Goal: Transaction & Acquisition: Purchase product/service

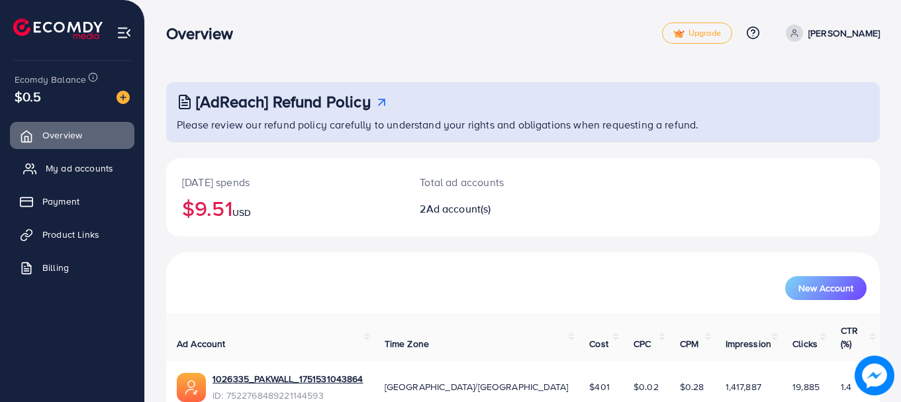
click at [83, 168] on span "My ad accounts" at bounding box center [80, 168] width 68 height 13
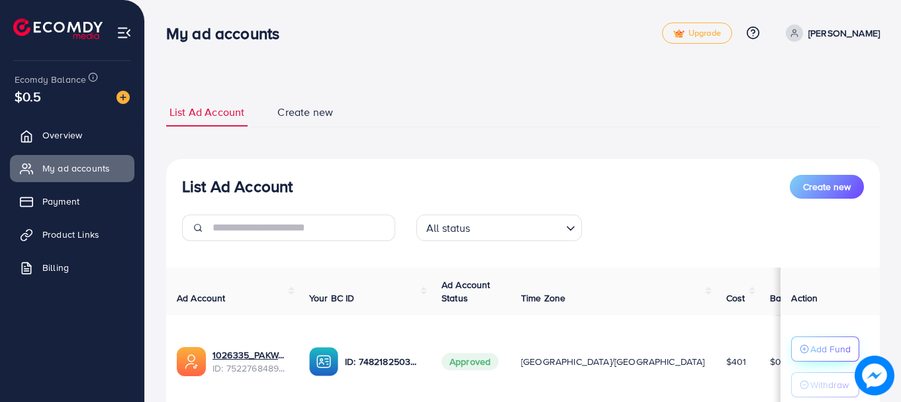
click at [811, 352] on p "Add Fund" at bounding box center [831, 349] width 40 height 16
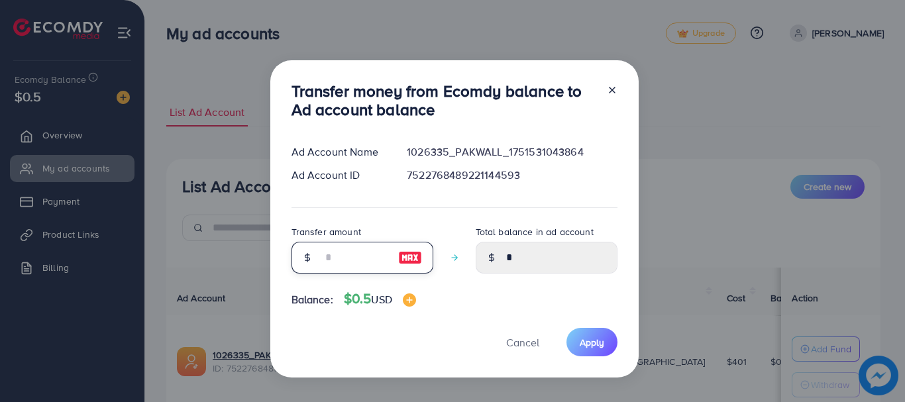
click at [344, 270] on input "number" at bounding box center [355, 258] width 66 height 32
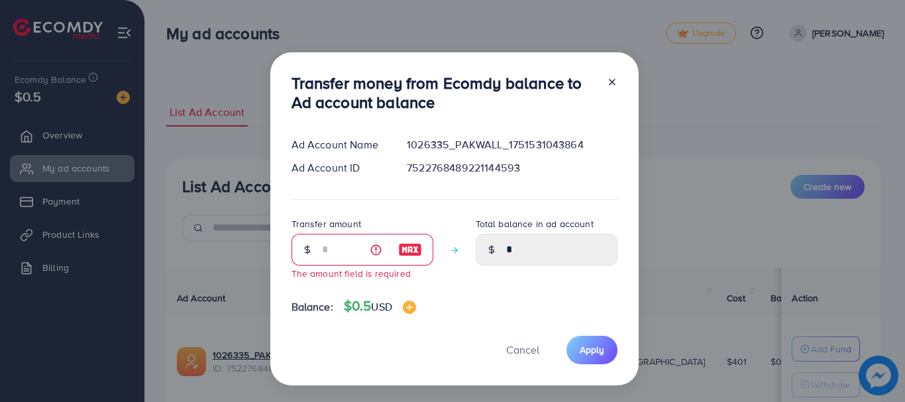
click at [610, 91] on div at bounding box center [606, 96] width 21 height 44
click at [613, 77] on icon at bounding box center [612, 82] width 11 height 11
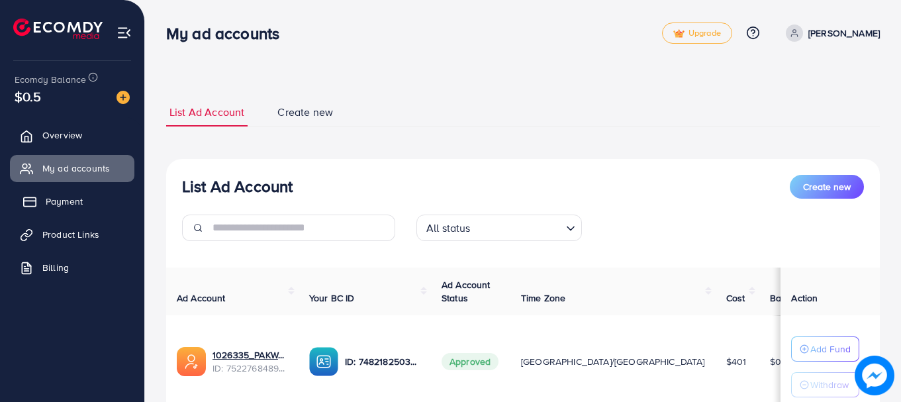
click at [70, 211] on link "Payment" at bounding box center [72, 201] width 125 height 26
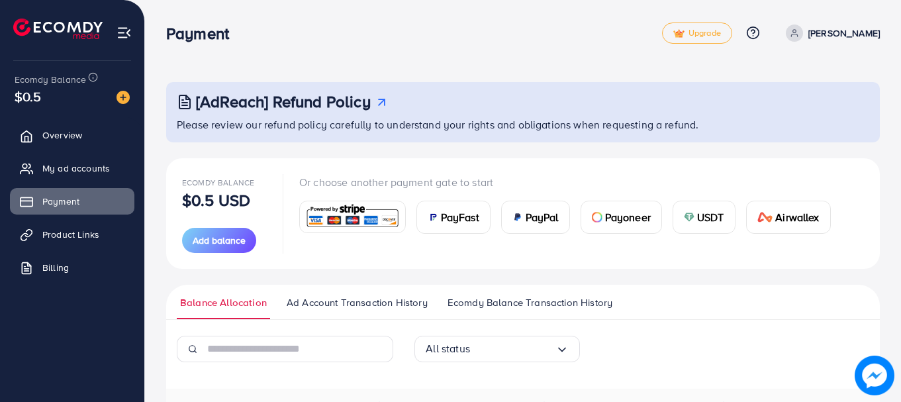
click at [456, 214] on span "PayFast" at bounding box center [460, 217] width 38 height 16
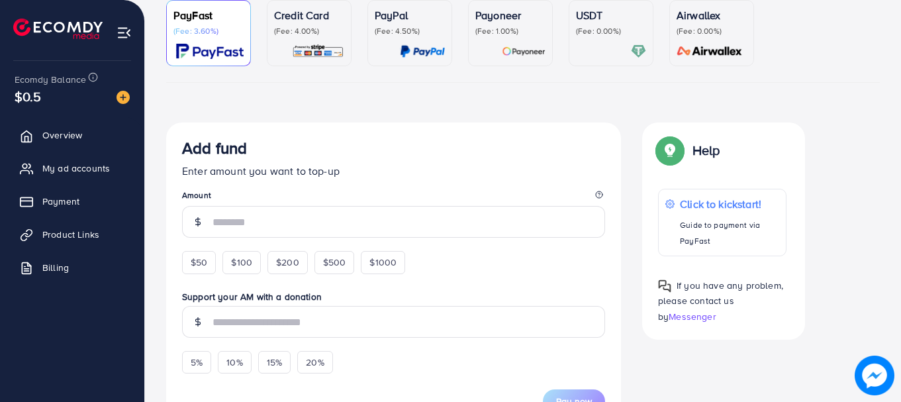
scroll to position [132, 0]
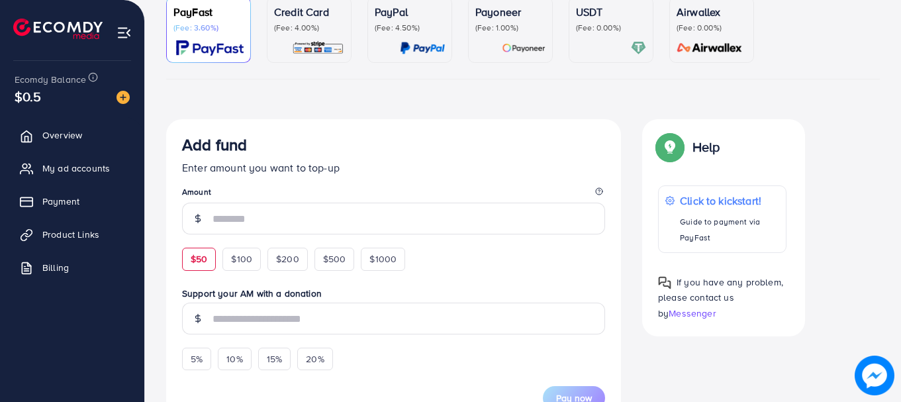
click at [200, 258] on span "$50" at bounding box center [199, 258] width 17 height 13
type input "**"
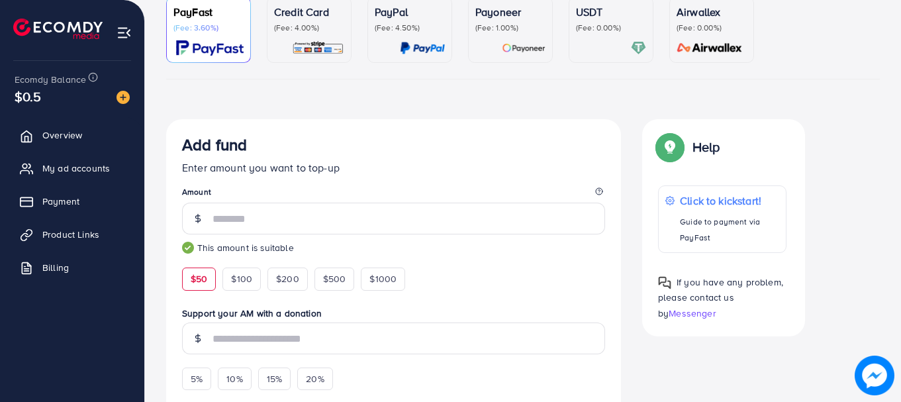
scroll to position [265, 0]
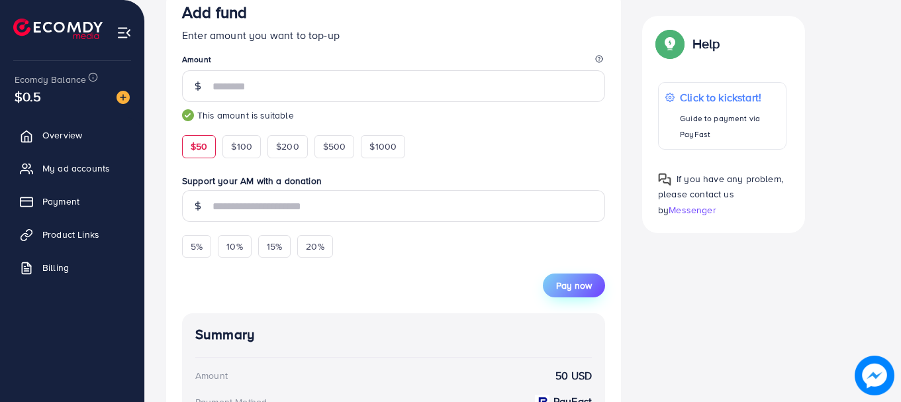
click at [568, 288] on span "Pay now" at bounding box center [574, 285] width 36 height 13
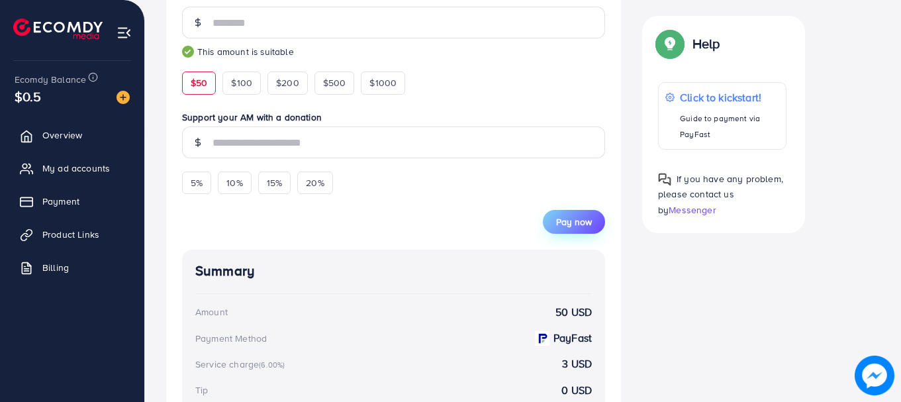
scroll to position [187, 0]
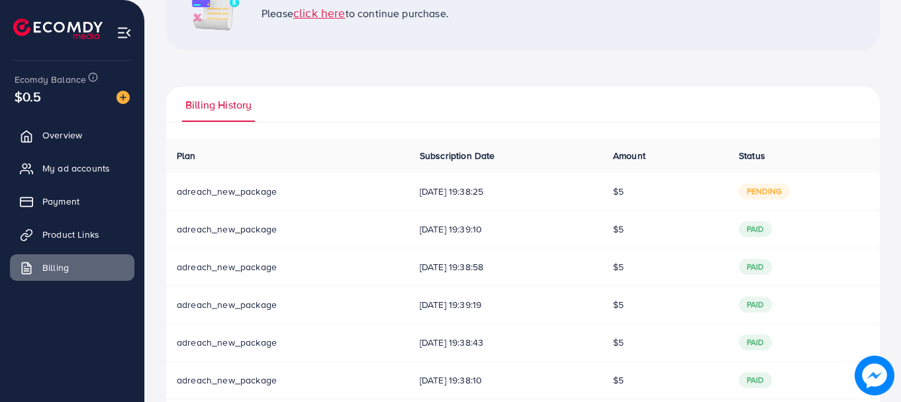
scroll to position [132, 0]
click at [446, 199] on td "04/09/2025, 19:38:25" at bounding box center [505, 190] width 193 height 38
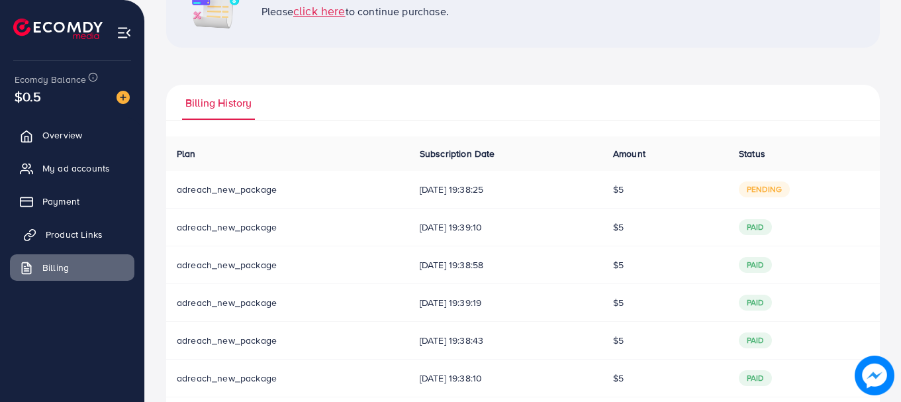
click at [77, 234] on span "Product Links" at bounding box center [74, 234] width 57 height 13
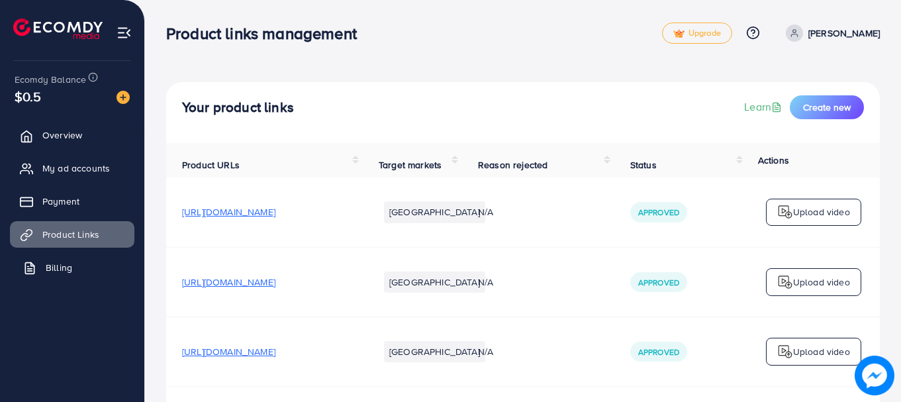
click at [72, 279] on link "Billing" at bounding box center [72, 267] width 125 height 26
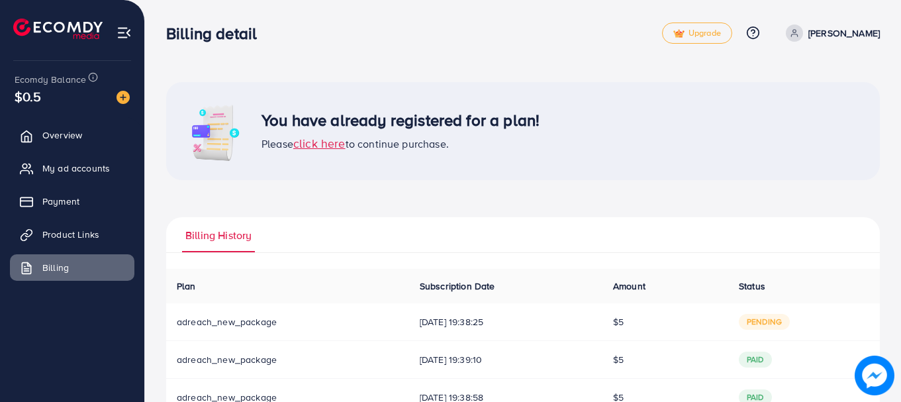
click at [318, 142] on span "click here" at bounding box center [319, 143] width 52 height 17
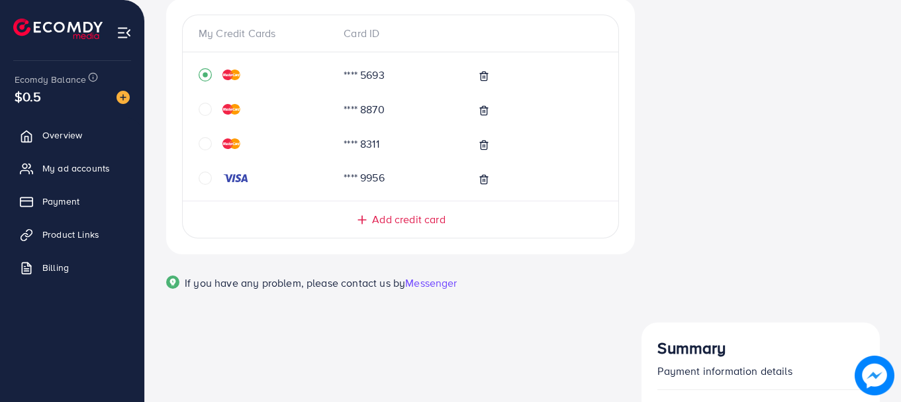
scroll to position [87, 0]
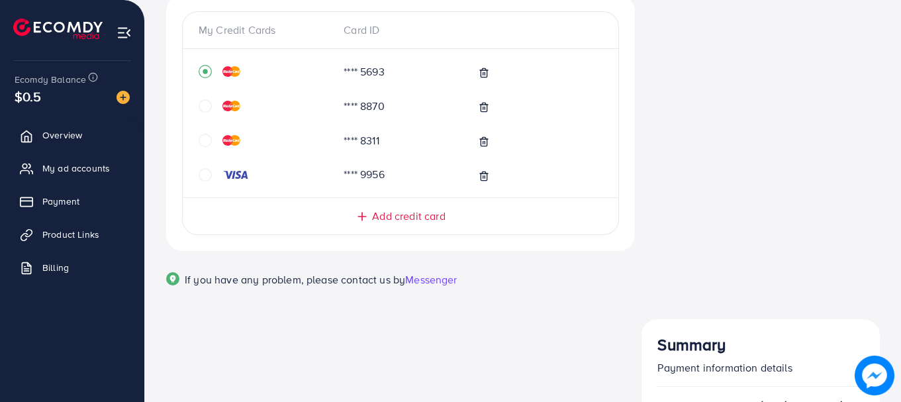
click at [204, 144] on icon "circle" at bounding box center [205, 140] width 13 height 13
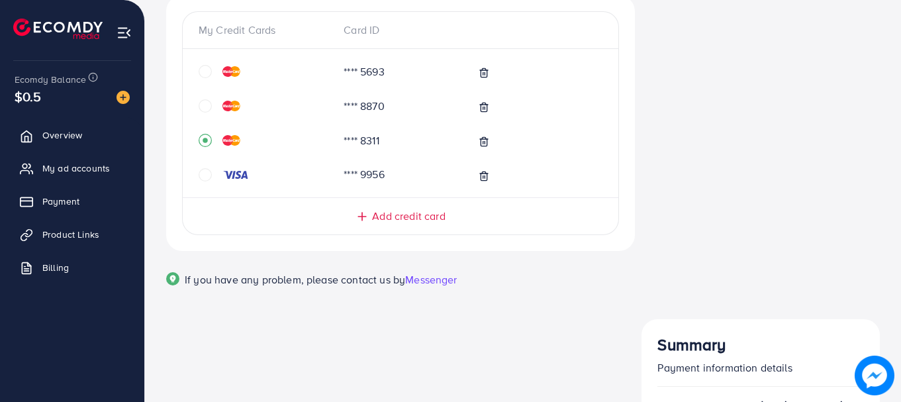
drag, startPoint x: 808, startPoint y: 181, endPoint x: 667, endPoint y: 177, distance: 141.1
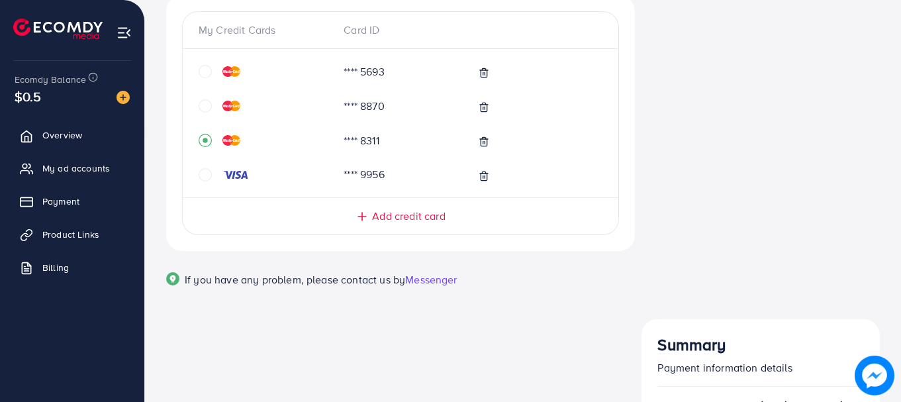
click at [250, 285] on span "If you have any problem, please contact us by" at bounding box center [295, 279] width 221 height 15
click at [331, 307] on div "My Credit Cards Card ID **** 5693 **** 8870 **** 8311 **** 9956 Add credit card…" at bounding box center [401, 157] width 490 height 324
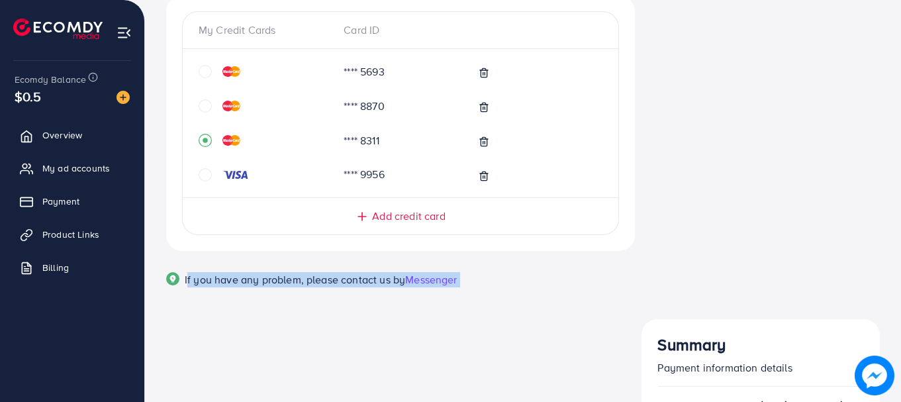
drag, startPoint x: 497, startPoint y: 281, endPoint x: 149, endPoint y: 293, distance: 348.6
click at [149, 293] on div "My Credit Cards Card ID **** 5693 **** 8870 **** 8311 **** 9956 Add credit card…" at bounding box center [523, 312] width 756 height 799
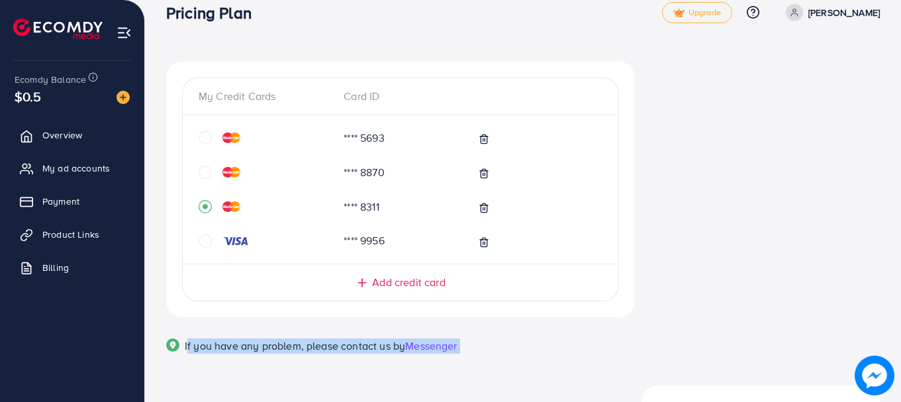
scroll to position [0, 0]
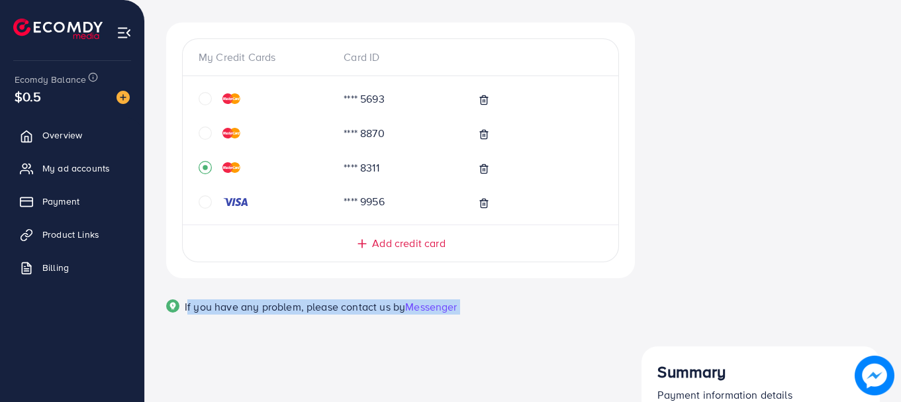
scroll to position [87, 0]
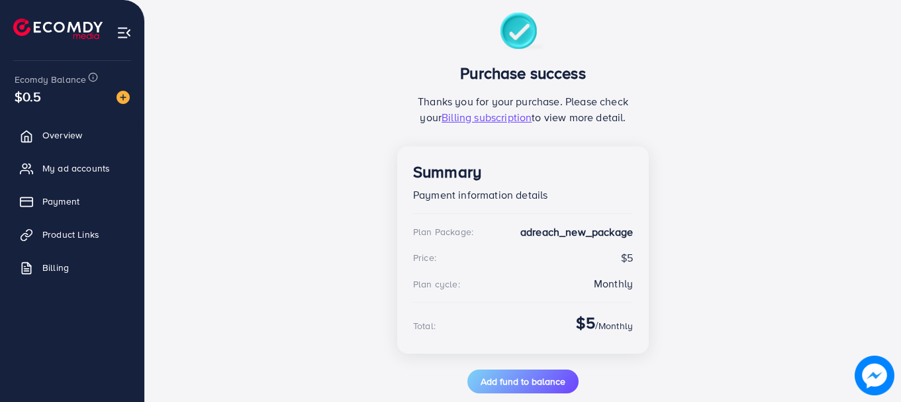
scroll to position [124, 0]
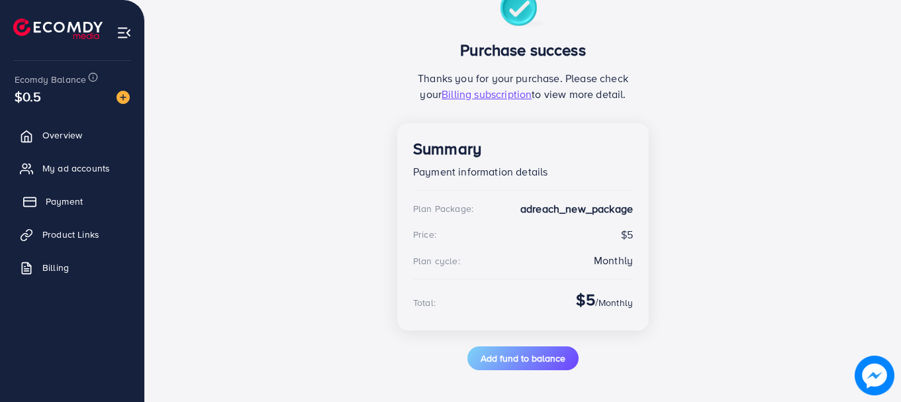
click at [90, 210] on link "Payment" at bounding box center [72, 201] width 125 height 26
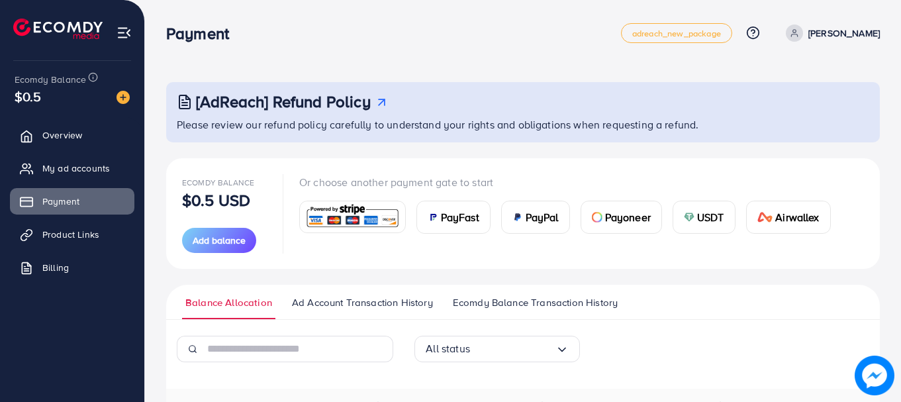
click at [477, 205] on div "PayFast" at bounding box center [453, 217] width 73 height 32
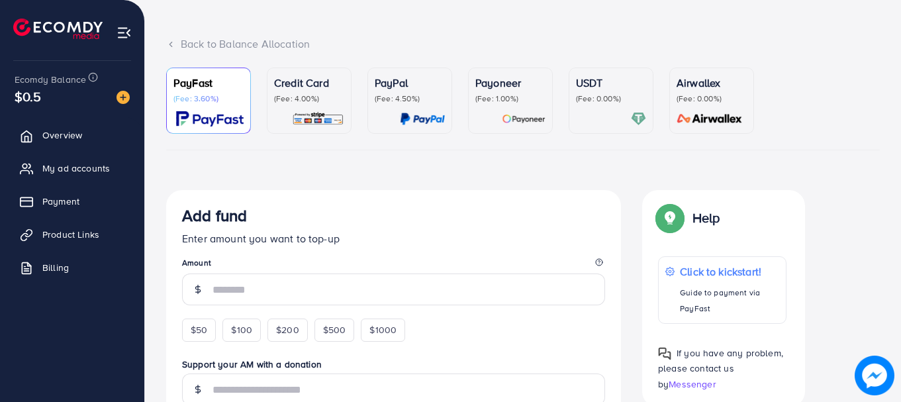
scroll to position [199, 0]
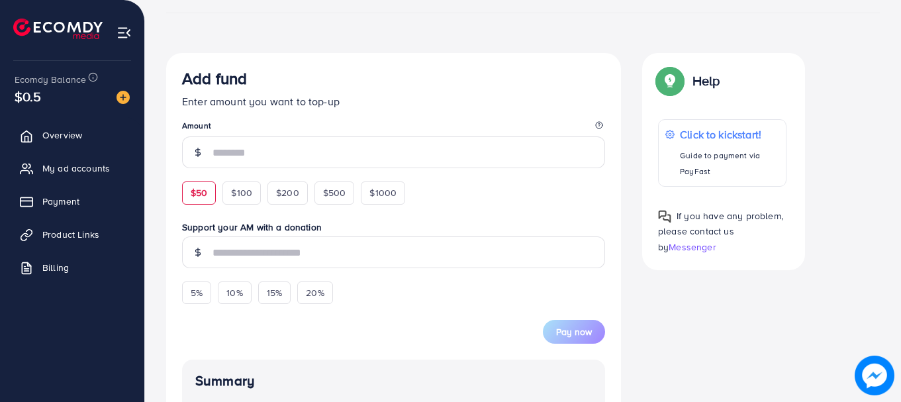
click at [196, 193] on span "$50" at bounding box center [199, 192] width 17 height 13
type input "**"
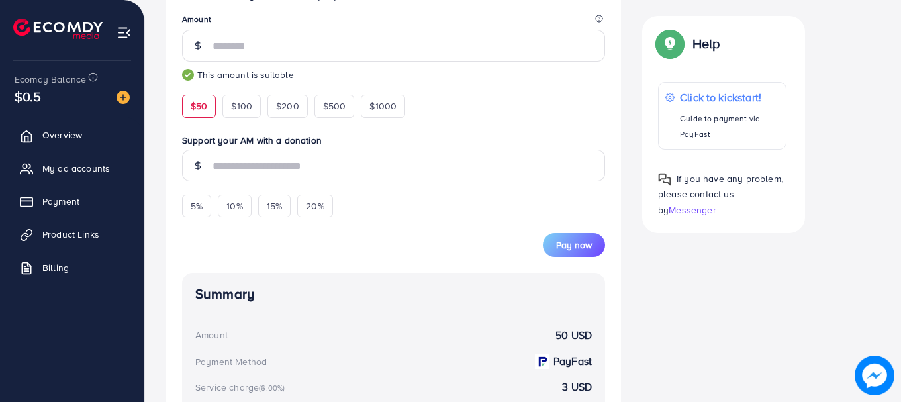
scroll to position [331, 0]
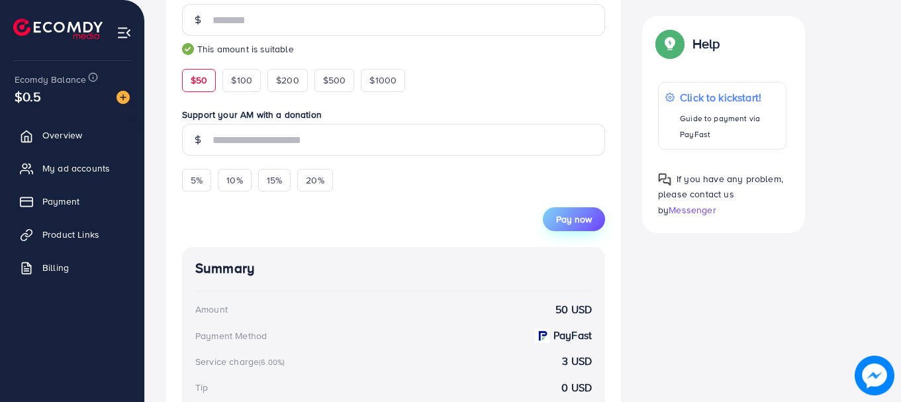
click at [582, 221] on span "Pay now" at bounding box center [574, 219] width 36 height 13
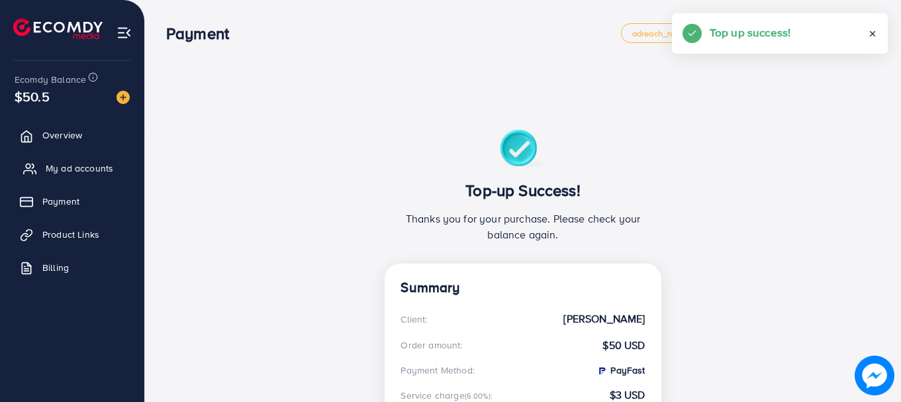
click at [76, 179] on link "My ad accounts" at bounding box center [72, 168] width 125 height 26
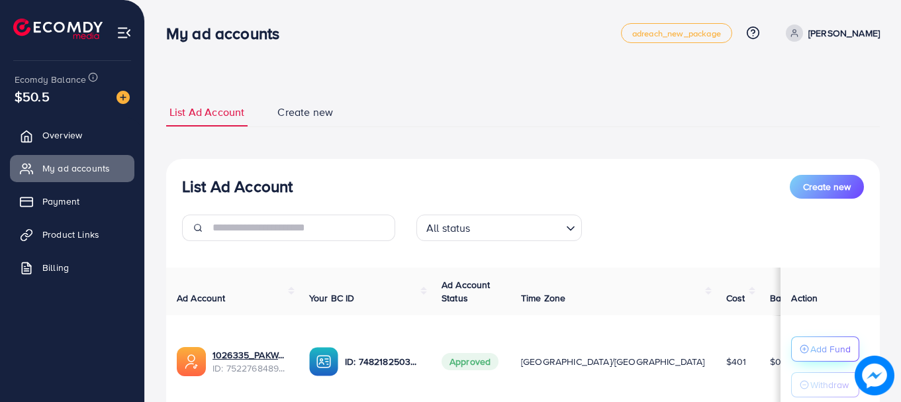
click at [805, 348] on line "button" at bounding box center [805, 349] width 0 height 3
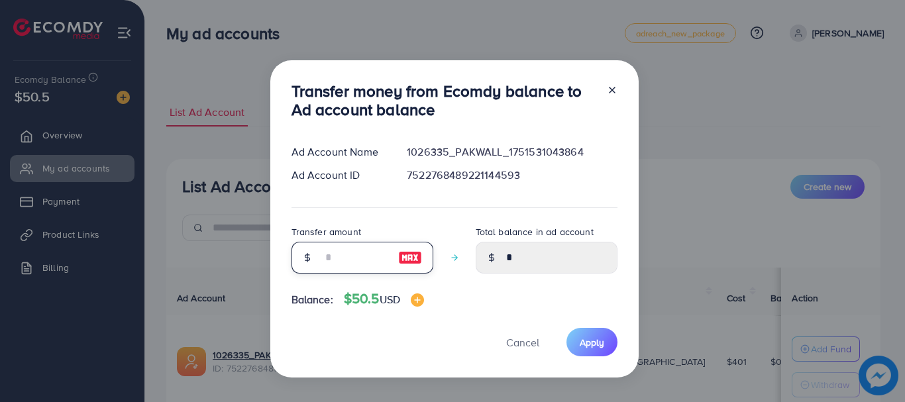
click at [356, 262] on input "number" at bounding box center [355, 258] width 66 height 32
type input "*"
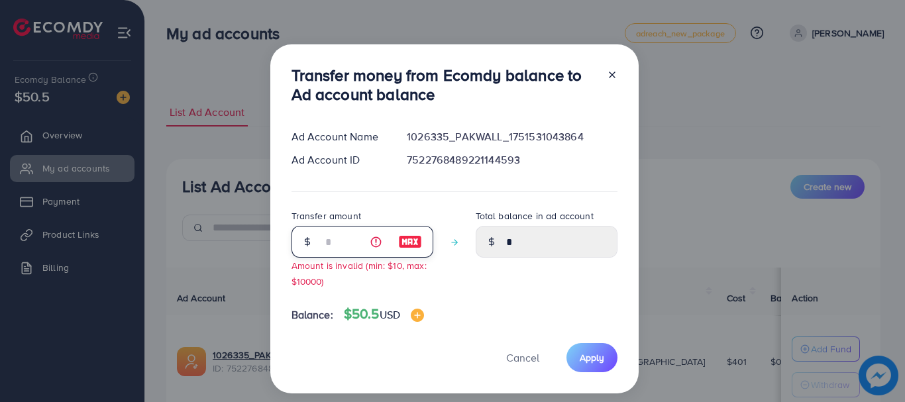
type input "****"
type input "**"
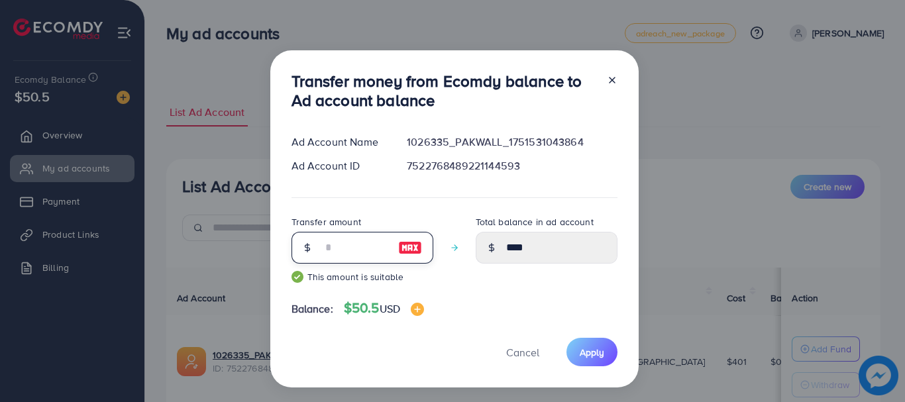
type input "*****"
type input "**"
click at [592, 352] on span "Apply" at bounding box center [592, 352] width 25 height 13
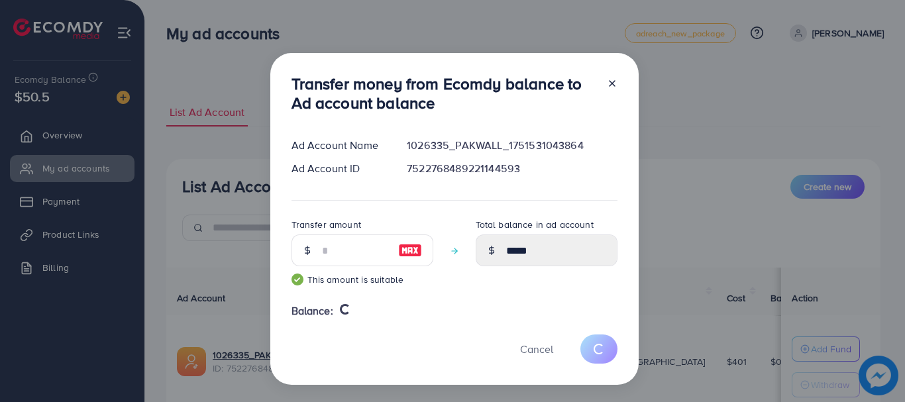
type input "*"
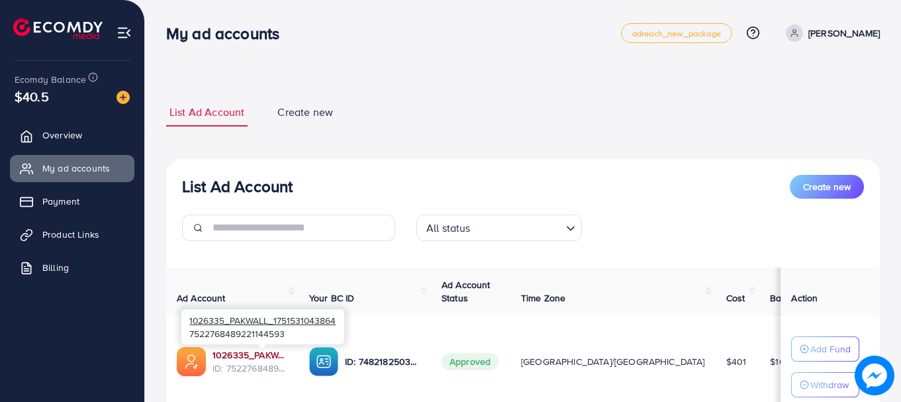
click at [245, 358] on link "1026335_PAKWALL_1751531043864" at bounding box center [251, 354] width 76 height 13
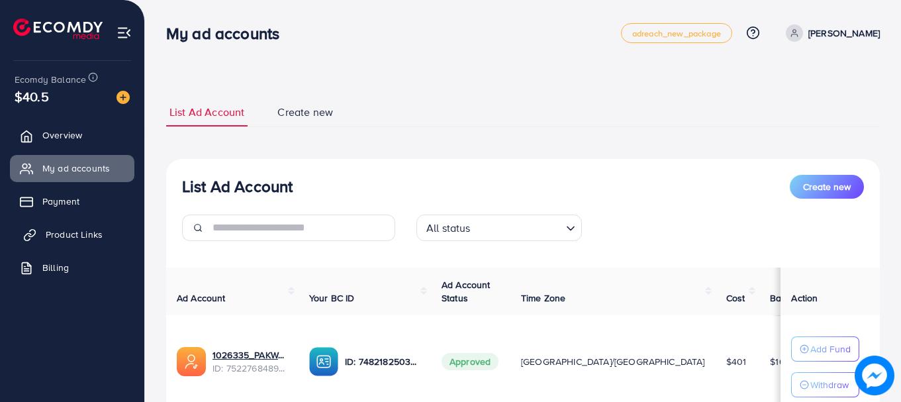
click at [56, 231] on span "Product Links" at bounding box center [74, 234] width 57 height 13
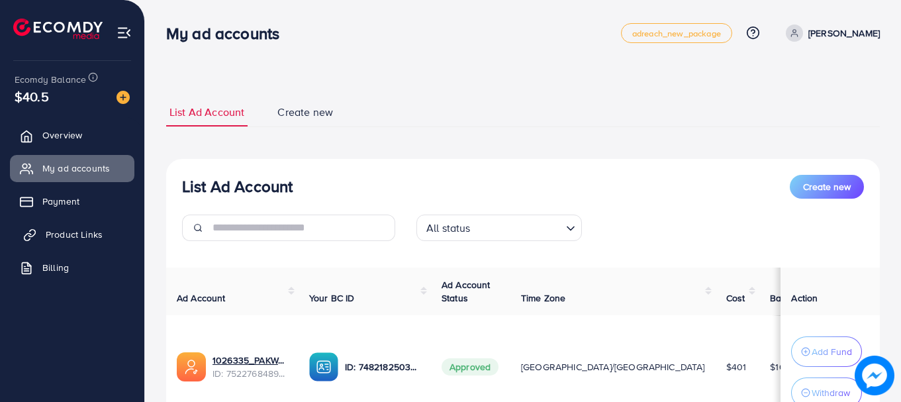
click at [64, 241] on span "Product Links" at bounding box center [74, 234] width 57 height 13
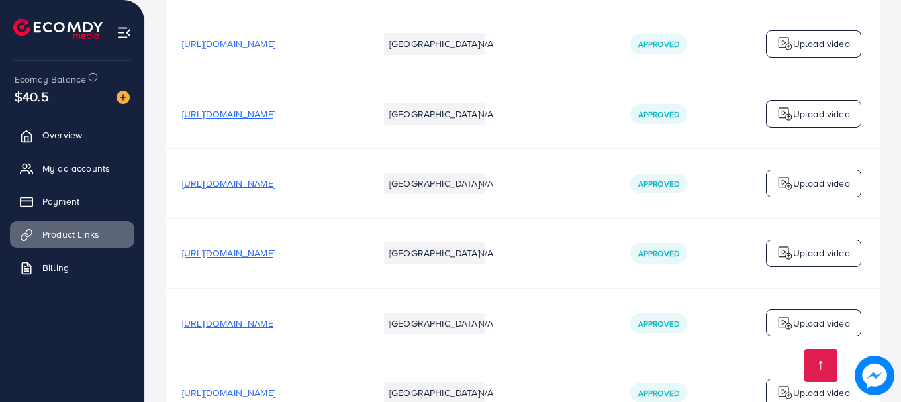
scroll to position [4967, 0]
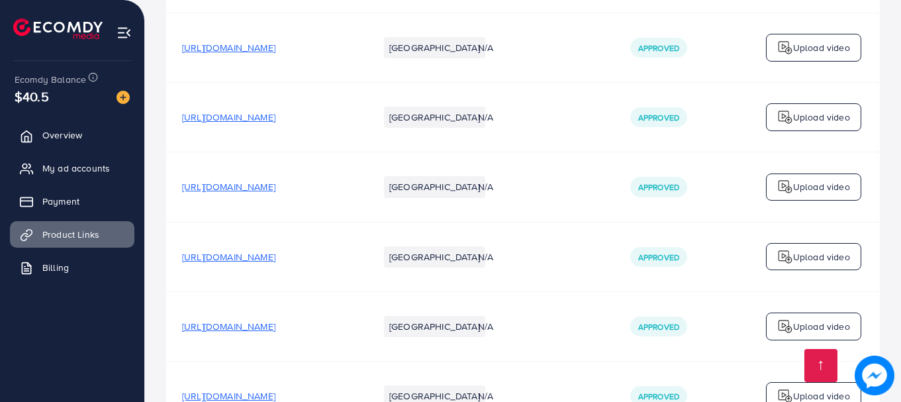
click at [46, 170] on span "My ad accounts" at bounding box center [80, 168] width 68 height 13
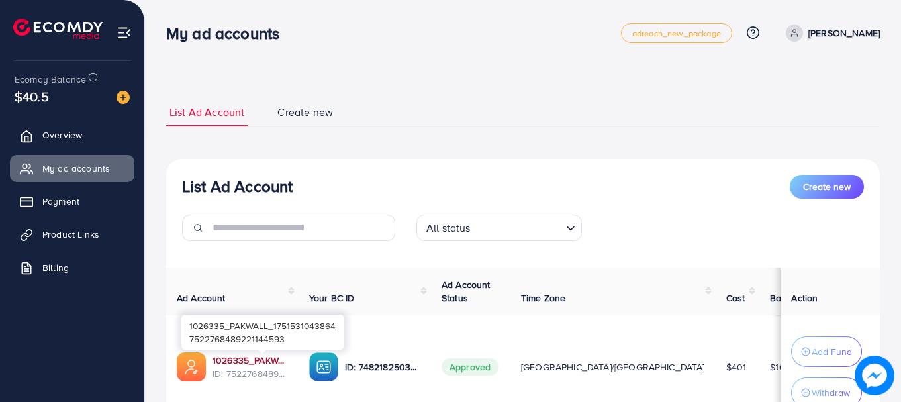
click at [282, 361] on link "1026335_PAKWALL_1751531043864" at bounding box center [251, 360] width 76 height 13
